Goal: Book appointment/travel/reservation

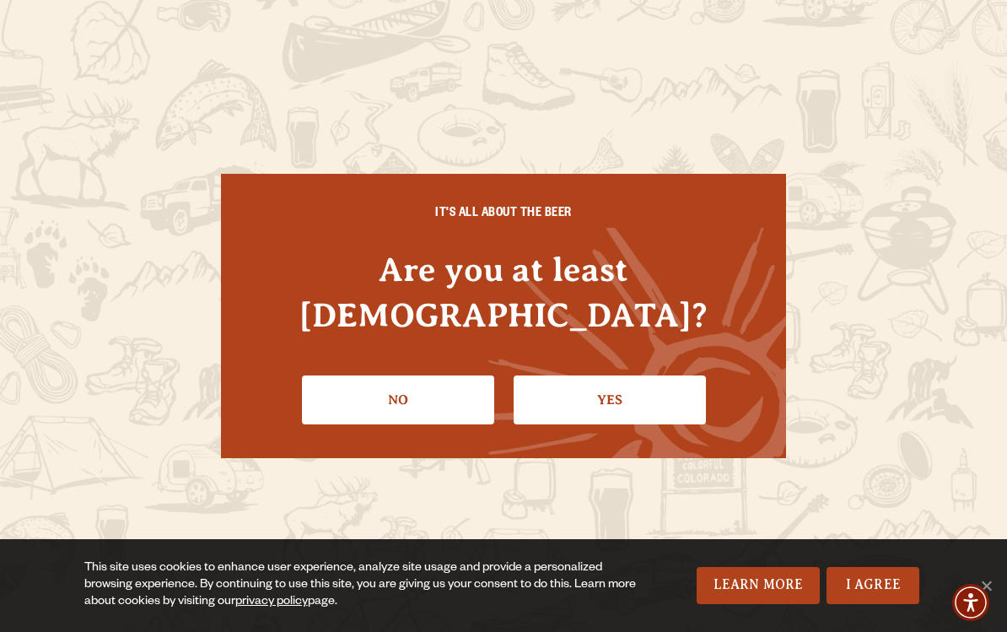
click at [645, 375] on link "Yes" at bounding box center [610, 399] width 192 height 49
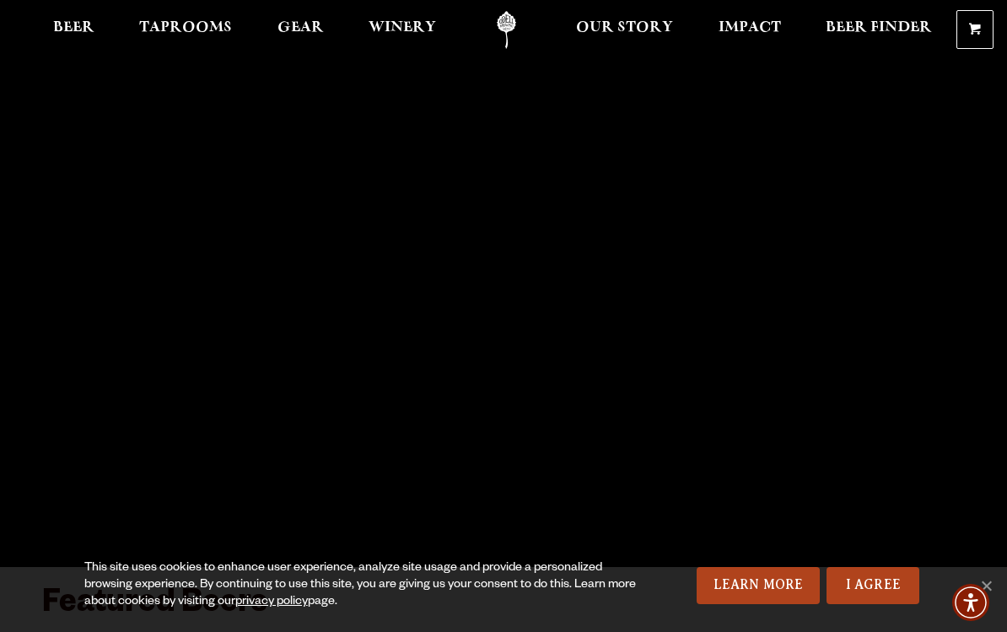
click at [197, 24] on span "Taprooms" at bounding box center [185, 27] width 93 height 13
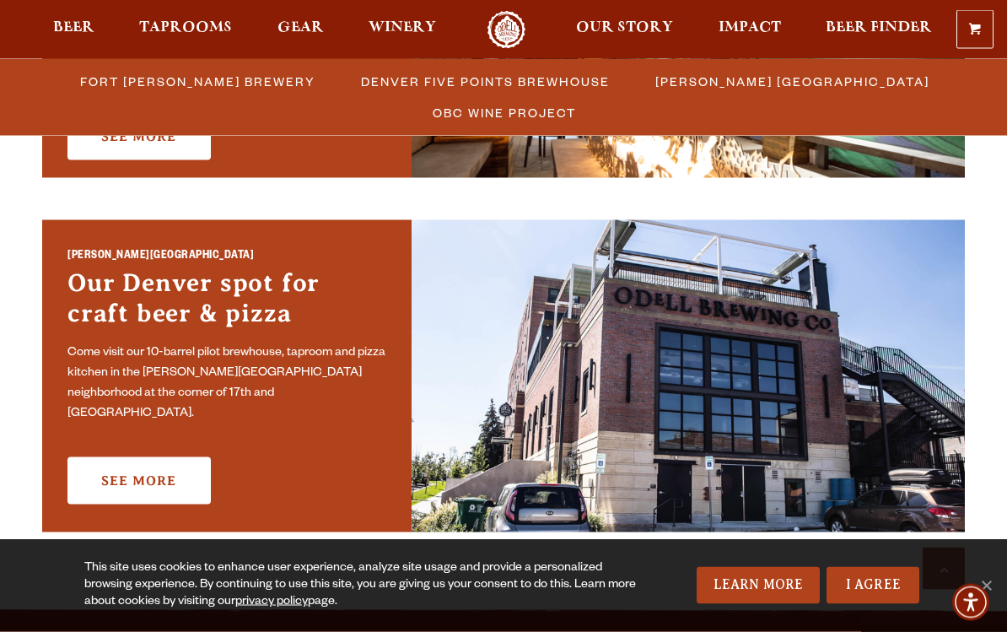
scroll to position [1155, 0]
click at [126, 471] on link "See More" at bounding box center [138, 479] width 143 height 47
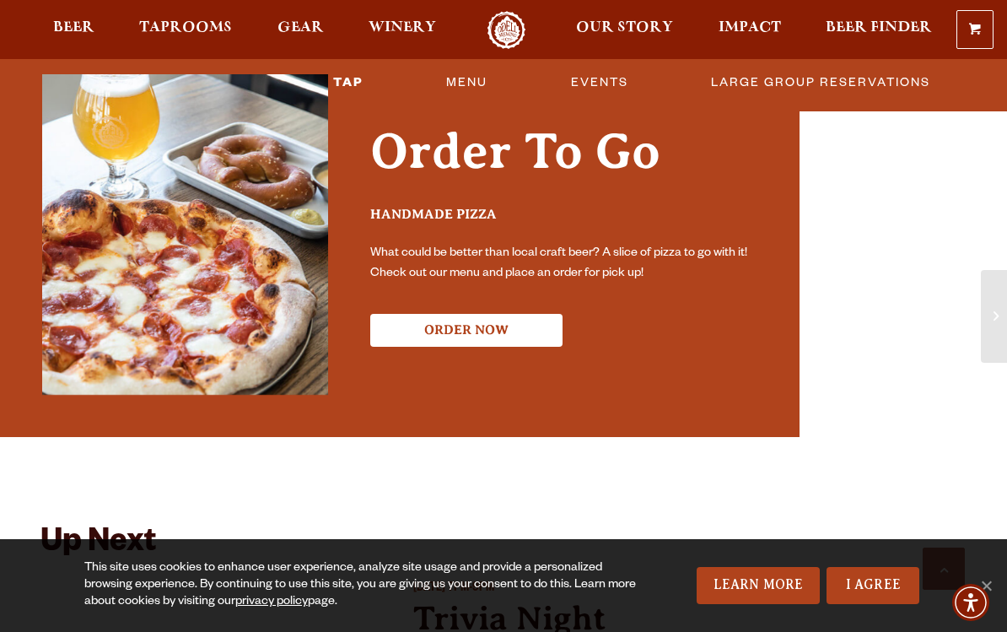
scroll to position [3449, 0]
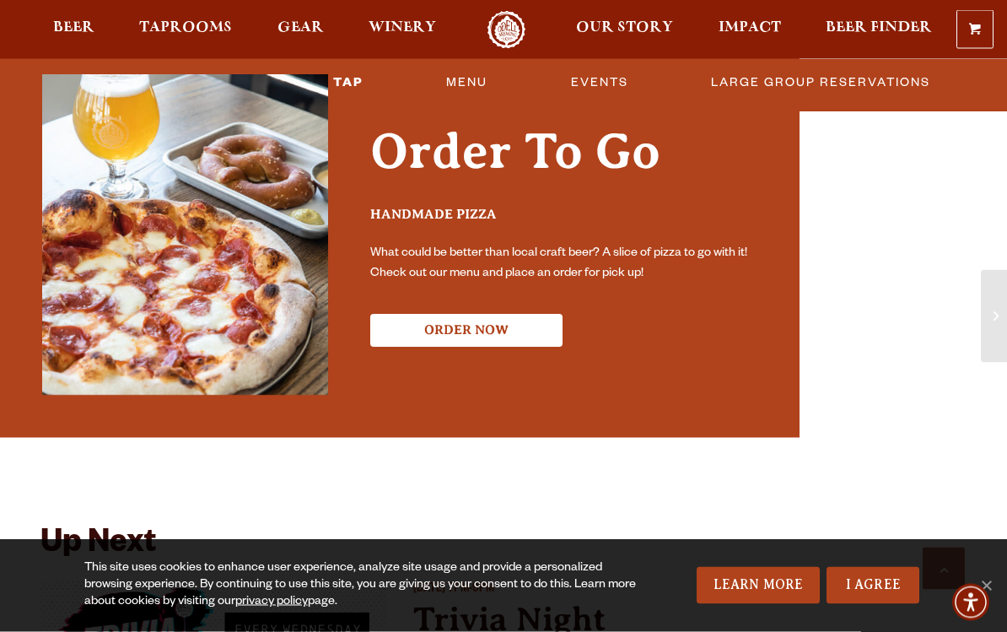
click at [843, 80] on link "Large Group Reservations" at bounding box center [820, 82] width 233 height 39
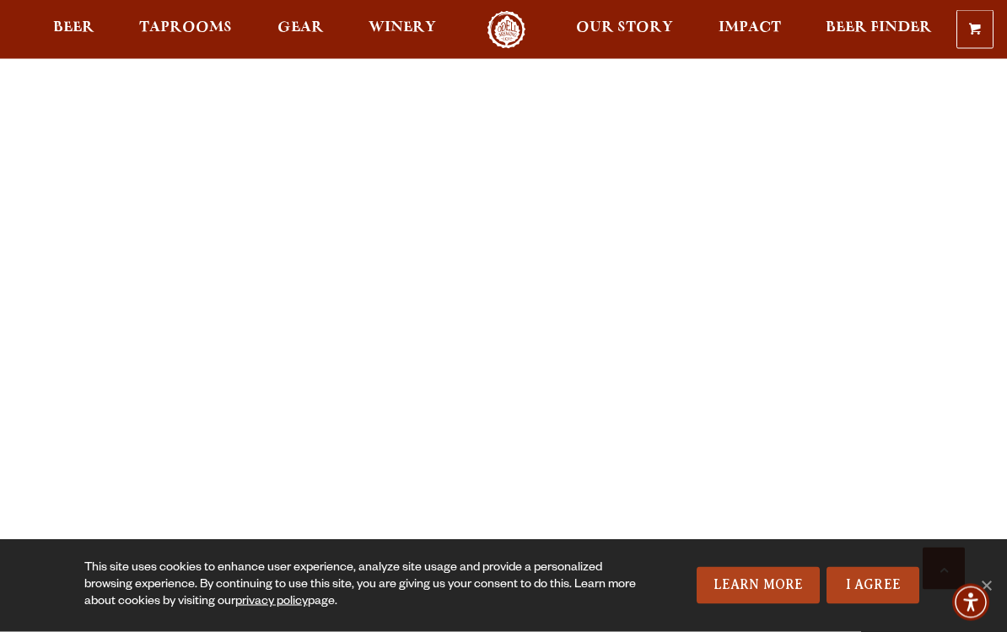
scroll to position [1764, 0]
